Goal: Navigation & Orientation: Find specific page/section

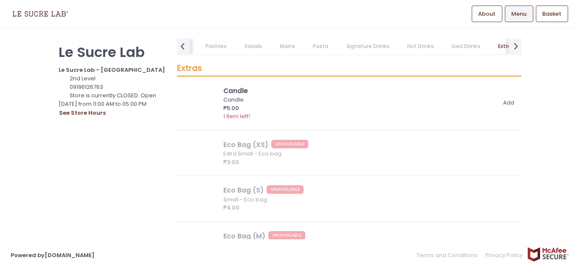
click at [39, 8] on img at bounding box center [40, 13] width 59 height 15
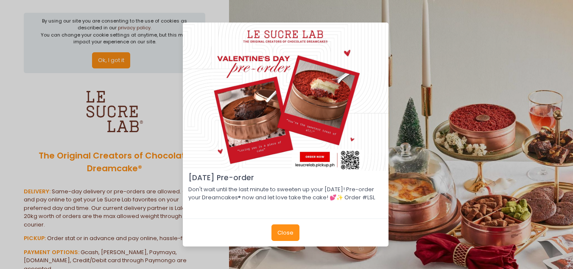
click at [289, 237] on button "Close" at bounding box center [286, 232] width 28 height 16
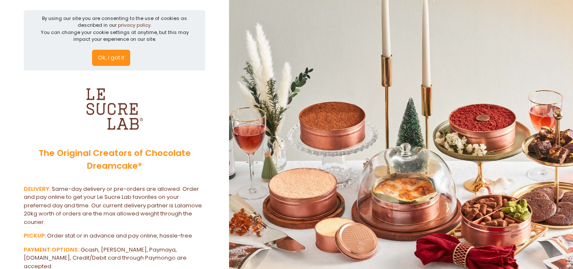
scroll to position [101, 0]
